Goal: Transaction & Acquisition: Book appointment/travel/reservation

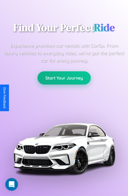
click at [64, 78] on button "Start Your Journey" at bounding box center [63, 77] width 53 height 13
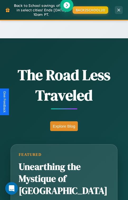
scroll to position [620, 0]
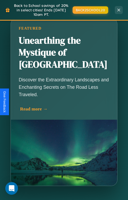
click at [64, 106] on div "Read more →" at bounding box center [65, 109] width 91 height 6
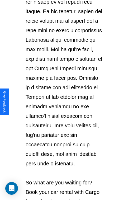
scroll to position [913, 0]
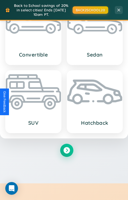
scroll to position [620, 0]
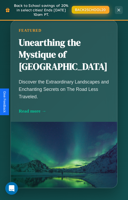
click at [90, 10] on button "BACK2SCHOOL20" at bounding box center [90, 10] width 37 height 8
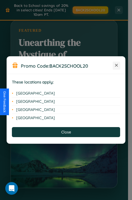
click at [116, 65] on icon at bounding box center [116, 65] width 3 height 3
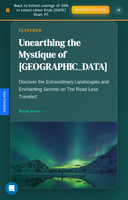
click at [90, 10] on button "BACK2SCHOOL20" at bounding box center [90, 10] width 37 height 8
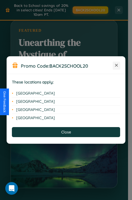
click at [116, 65] on icon at bounding box center [116, 65] width 3 height 3
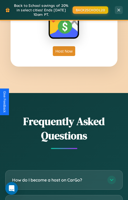
scroll to position [1532, 0]
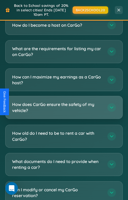
click at [64, 101] on h3 "How does CarGo ensure the safety of my vehicle?" at bounding box center [57, 107] width 90 height 12
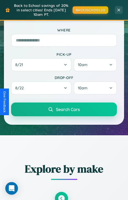
scroll to position [79, 0]
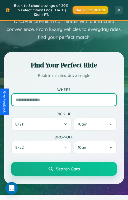
click at [64, 100] on input "text" at bounding box center [64, 99] width 106 height 13
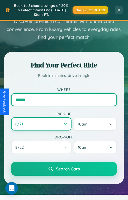
type input "******"
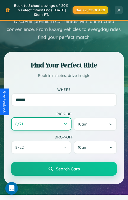
click at [41, 125] on button "8 / 21" at bounding box center [41, 123] width 60 height 13
select select "*"
select select "****"
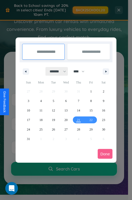
click at [55, 71] on select "******* ******** ***** ***** *** **** **** ****** ********* ******* ******** **…" at bounding box center [57, 71] width 22 height 9
select select "*"
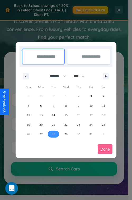
click at [53, 134] on span "28" at bounding box center [53, 134] width 3 height 10
type input "**********"
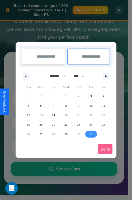
click at [91, 134] on span "31" at bounding box center [90, 134] width 3 height 10
type input "**********"
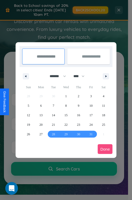
click at [105, 149] on button "Done" at bounding box center [105, 149] width 15 height 10
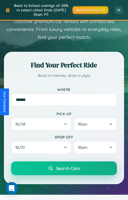
click at [64, 169] on span "Search Cars" at bounding box center [68, 168] width 24 height 5
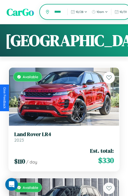
scroll to position [0, 36]
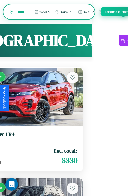
type input "******"
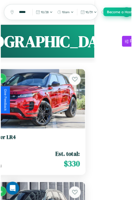
scroll to position [0, 0]
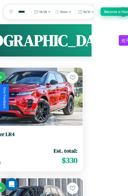
click at [123, 12] on button "Become a Host" at bounding box center [117, 11] width 32 height 8
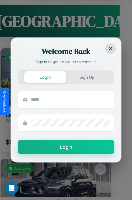
scroll to position [0, 8]
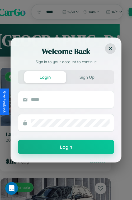
click at [103, 40] on div "Welcome Back Sign in to your account to continue" at bounding box center [66, 54] width 110 height 32
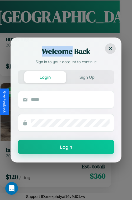
scroll to position [7286, 0]
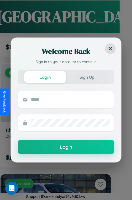
click at [54, 133] on form "Login" at bounding box center [66, 122] width 97 height 63
